Goal: Information Seeking & Learning: Find specific fact

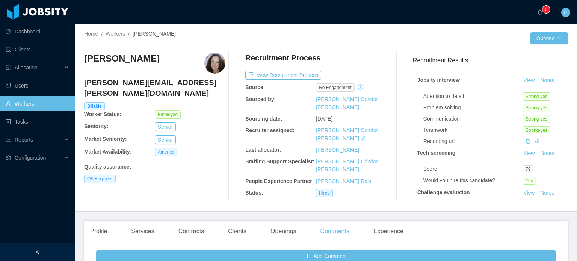
click at [33, 104] on link "Workers" at bounding box center [37, 103] width 63 height 15
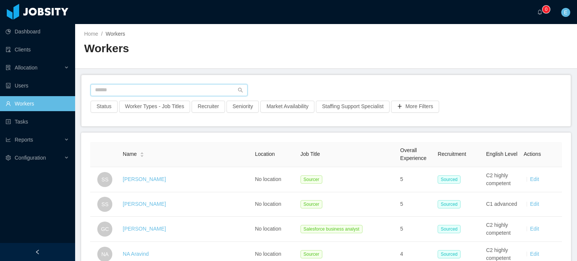
click at [129, 91] on input "text" at bounding box center [169, 90] width 157 height 12
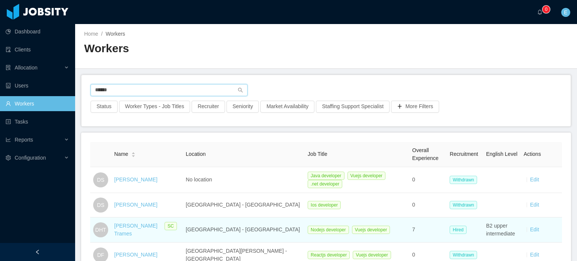
type input "******"
click at [145, 224] on link "[PERSON_NAME] Trames" at bounding box center [135, 230] width 43 height 14
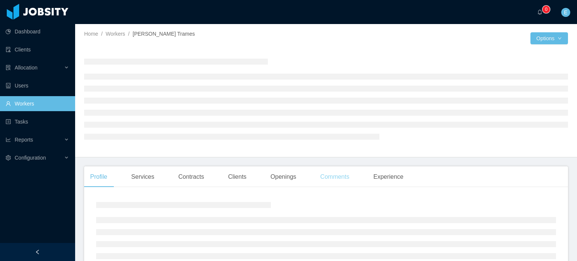
click at [329, 176] on div "Comments" at bounding box center [334, 176] width 41 height 21
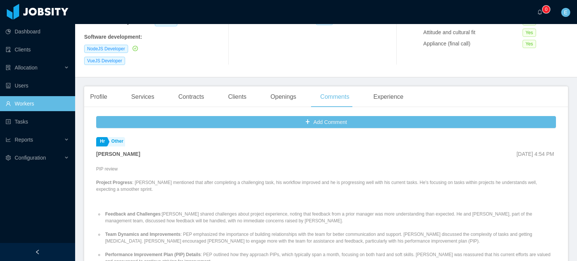
scroll to position [150, 0]
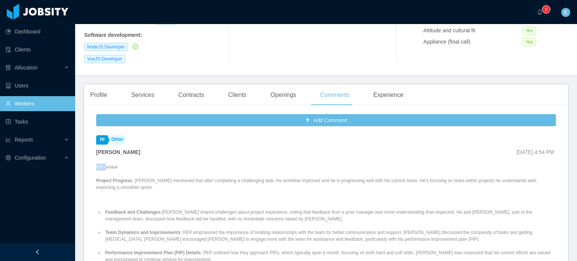
drag, startPoint x: 99, startPoint y: 157, endPoint x: 106, endPoint y: 159, distance: 7.6
click at [106, 159] on div "Add Comment Hr Other [PERSON_NAME] [DATE] 4:54 PM PIP review Project Progress :…" at bounding box center [326, 240] width 484 height 258
click at [97, 162] on div "PIP review Project Progress : [PERSON_NAME] mentioned that after completing a c…" at bounding box center [326, 231] width 460 height 139
click at [96, 164] on p "PIP review Project Progress : [PERSON_NAME] mentioned that after completing a c…" at bounding box center [326, 177] width 460 height 27
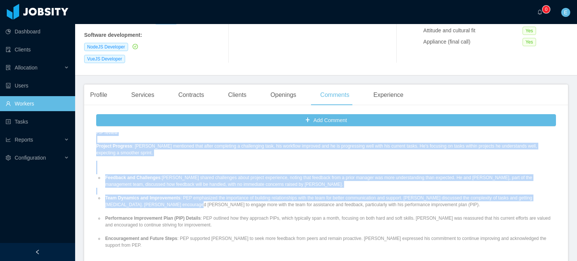
scroll to position [38, 0]
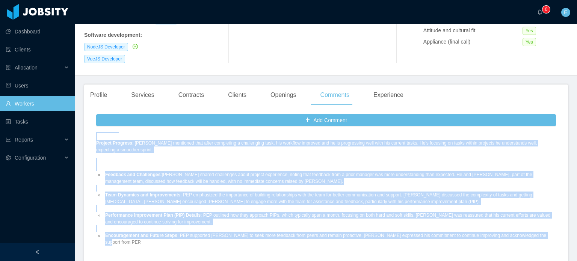
drag, startPoint x: 95, startPoint y: 157, endPoint x: 533, endPoint y: 225, distance: 443.4
click at [534, 225] on div "Add Comment Hr Other [PERSON_NAME] [DATE] 4:54 PM PIP review Project Progress :…" at bounding box center [326, 240] width 484 height 258
copy div "PIP review Project Progress : [PERSON_NAME] mentioned that after completing a c…"
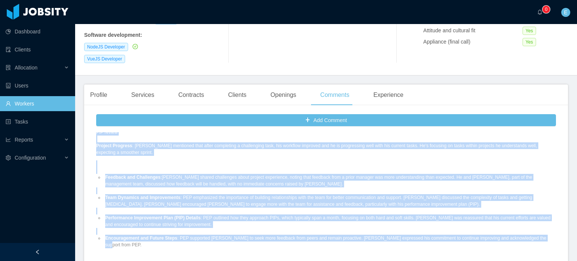
scroll to position [0, 0]
